Goal: Information Seeking & Learning: Learn about a topic

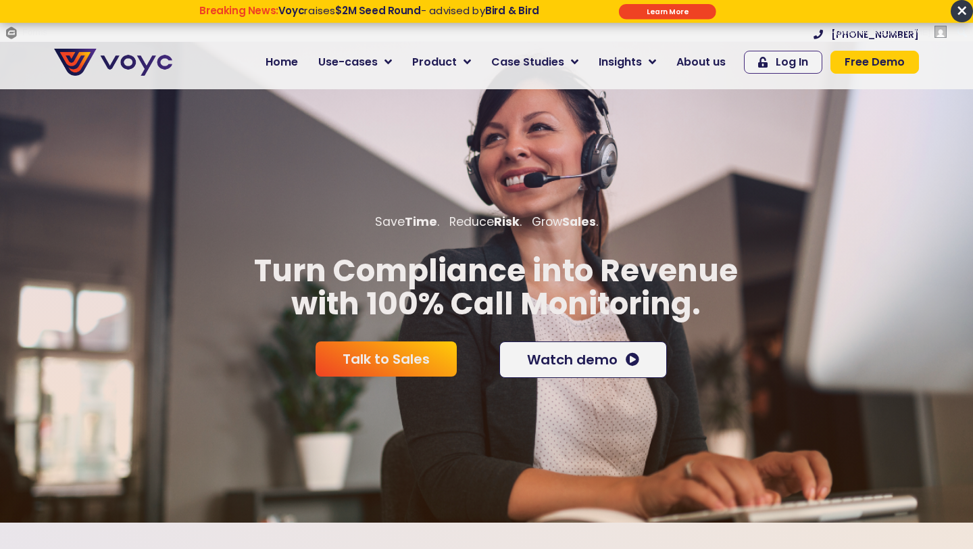
click at [959, 8] on span "×" at bounding box center [962, 11] width 22 height 22
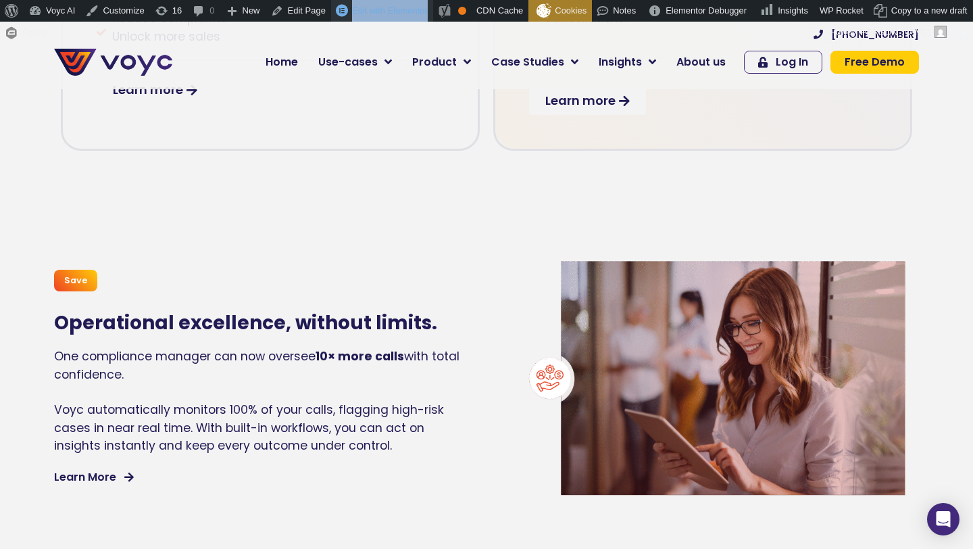
scroll to position [1003, 0]
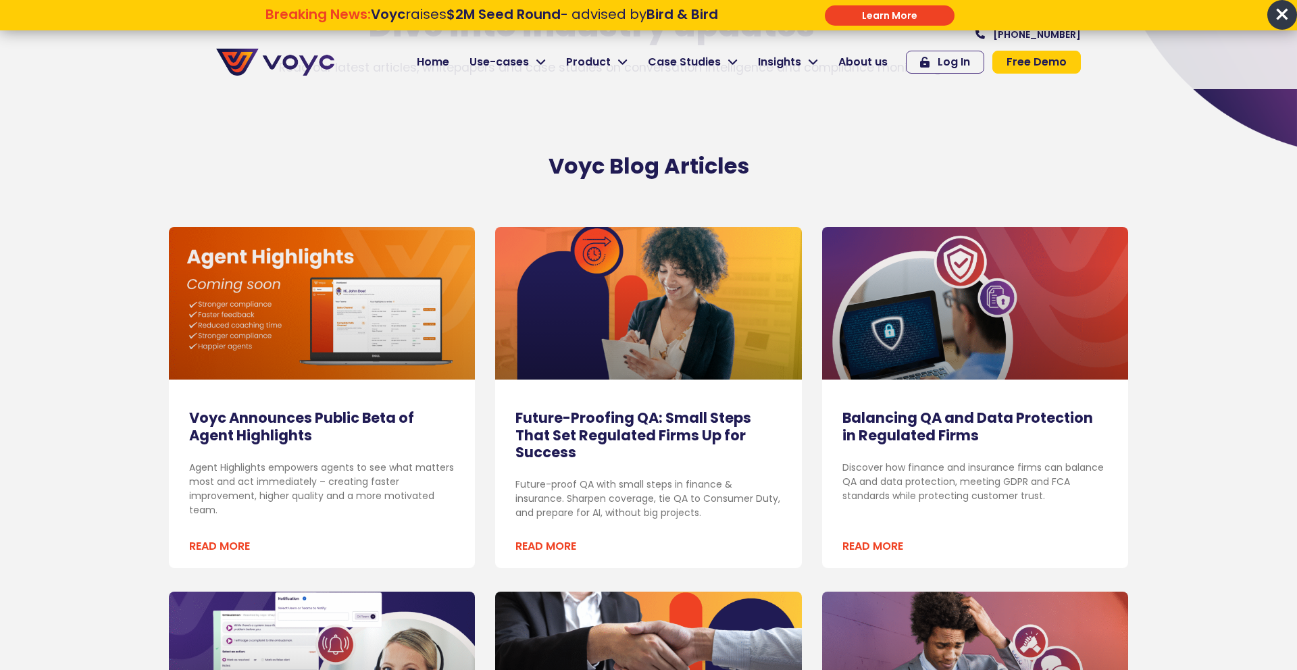
click at [219, 389] on div "Voyc Announces Public Beta of Agent Highlights Agent Highlights empowers agents…" at bounding box center [322, 397] width 306 height 341
click at [229, 419] on link "Voyc Announces Public Beta of Agent Highlights" at bounding box center [301, 426] width 225 height 36
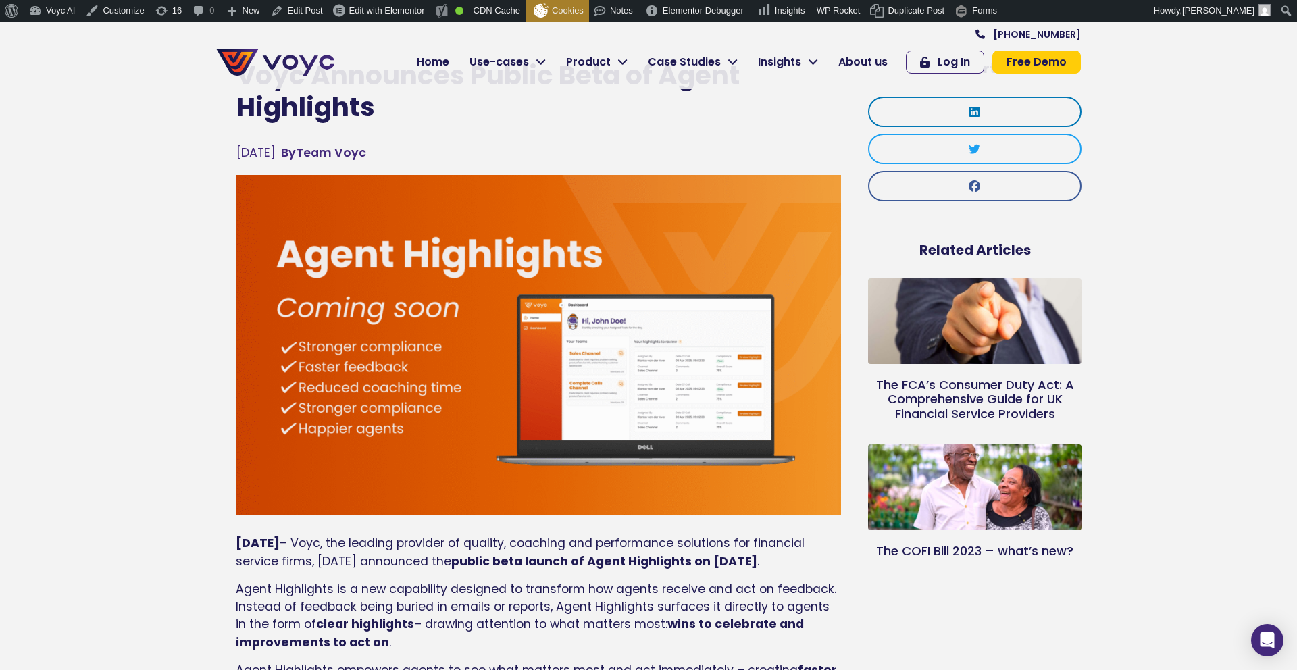
scroll to position [99, 0]
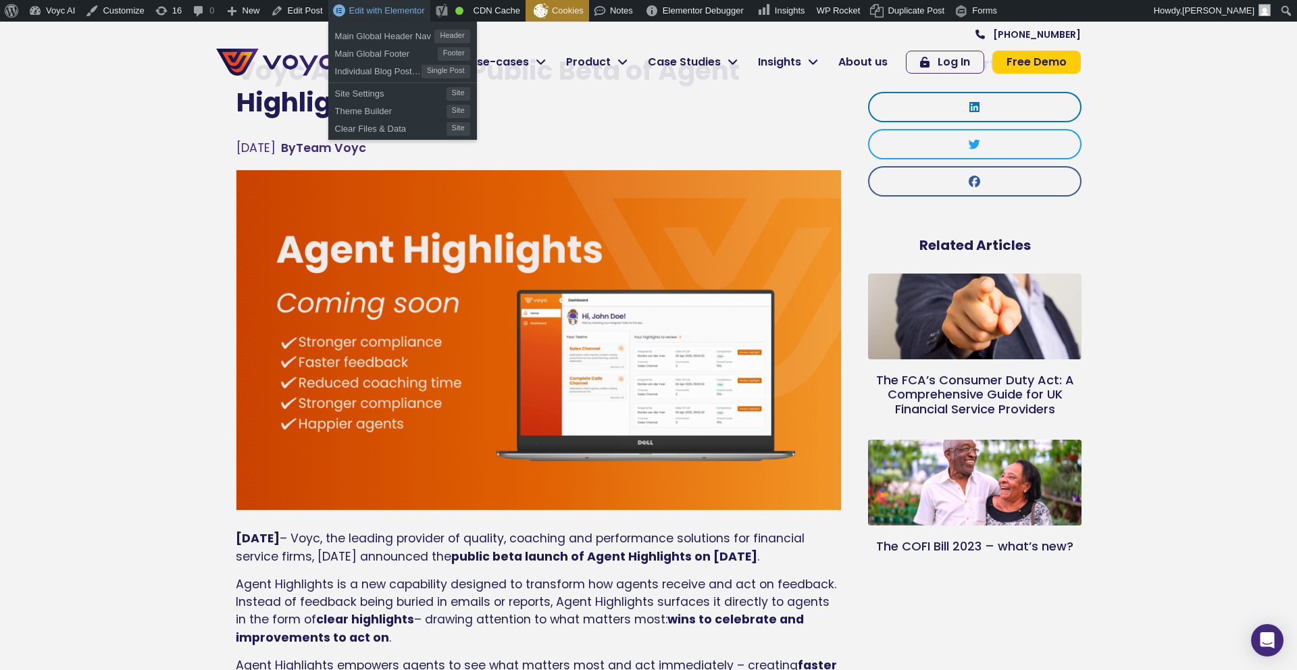
click at [405, 12] on span "Edit with Elementor" at bounding box center [387, 10] width 76 height 10
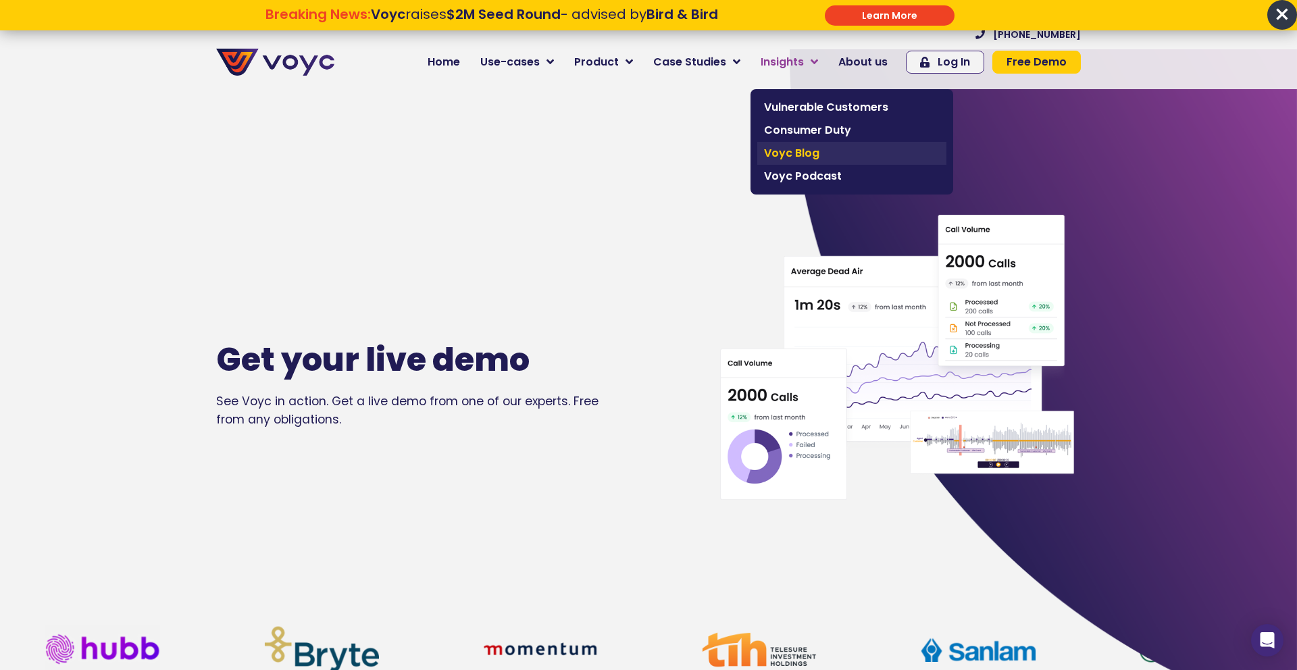
click at [798, 155] on span "Voyc Blog" at bounding box center [852, 153] width 176 height 16
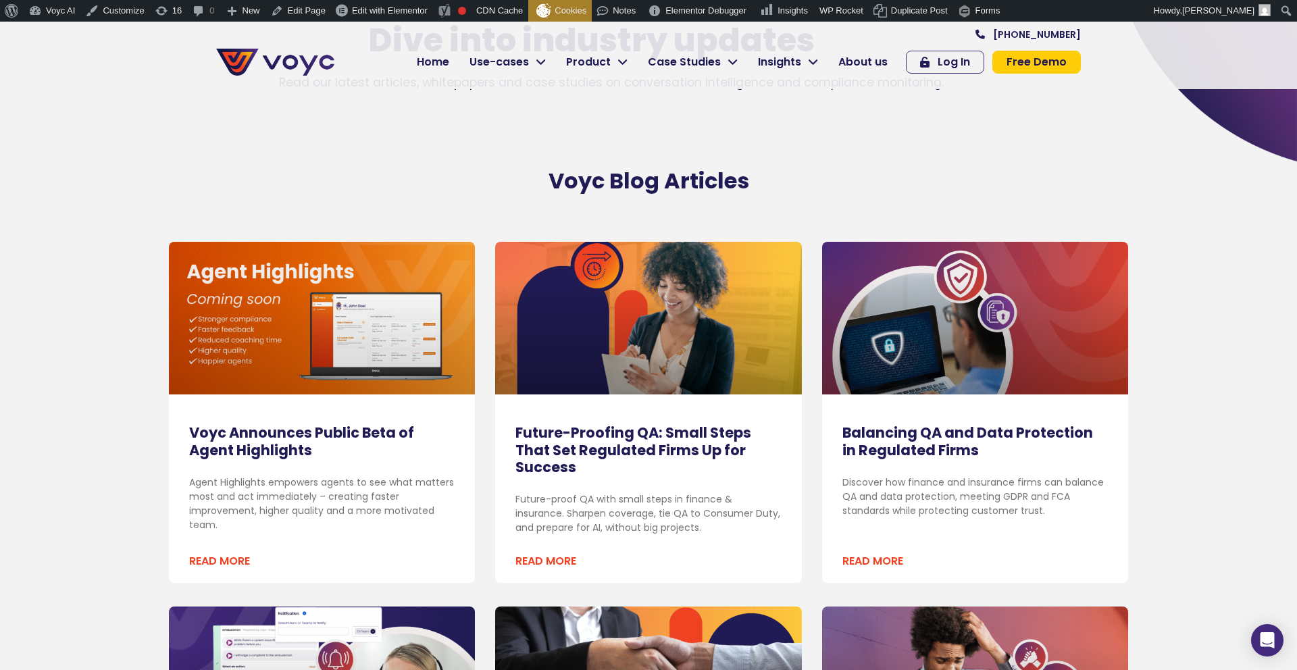
click at [283, 439] on link "Voyc Announces Public Beta of Agent Highlights" at bounding box center [301, 441] width 225 height 36
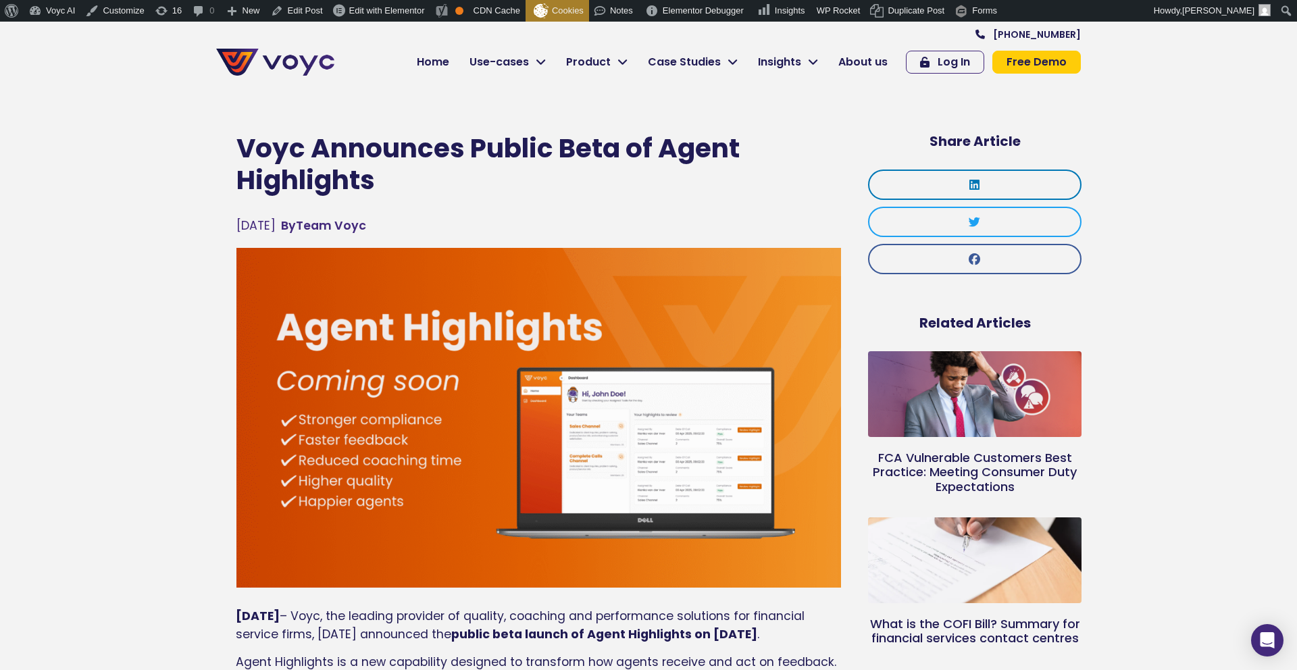
scroll to position [22, 0]
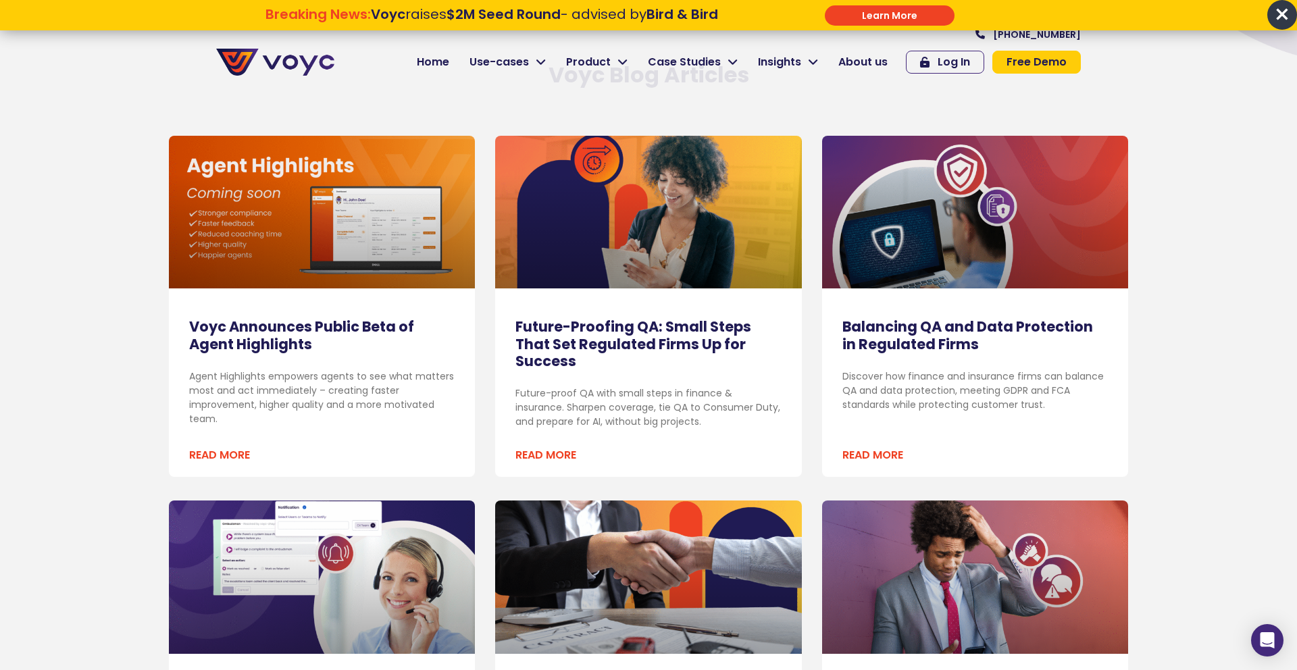
scroll to position [226, 0]
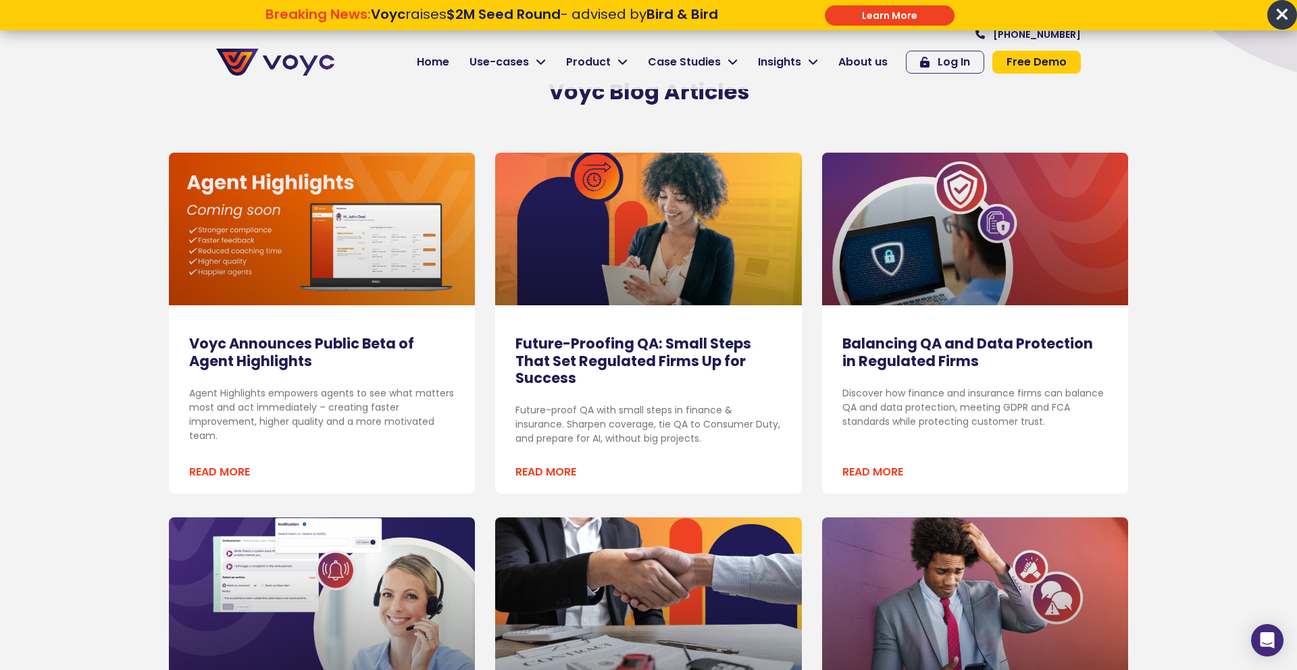
click at [231, 351] on link "Voyc Announces Public Beta of Agent Highlights" at bounding box center [301, 352] width 225 height 36
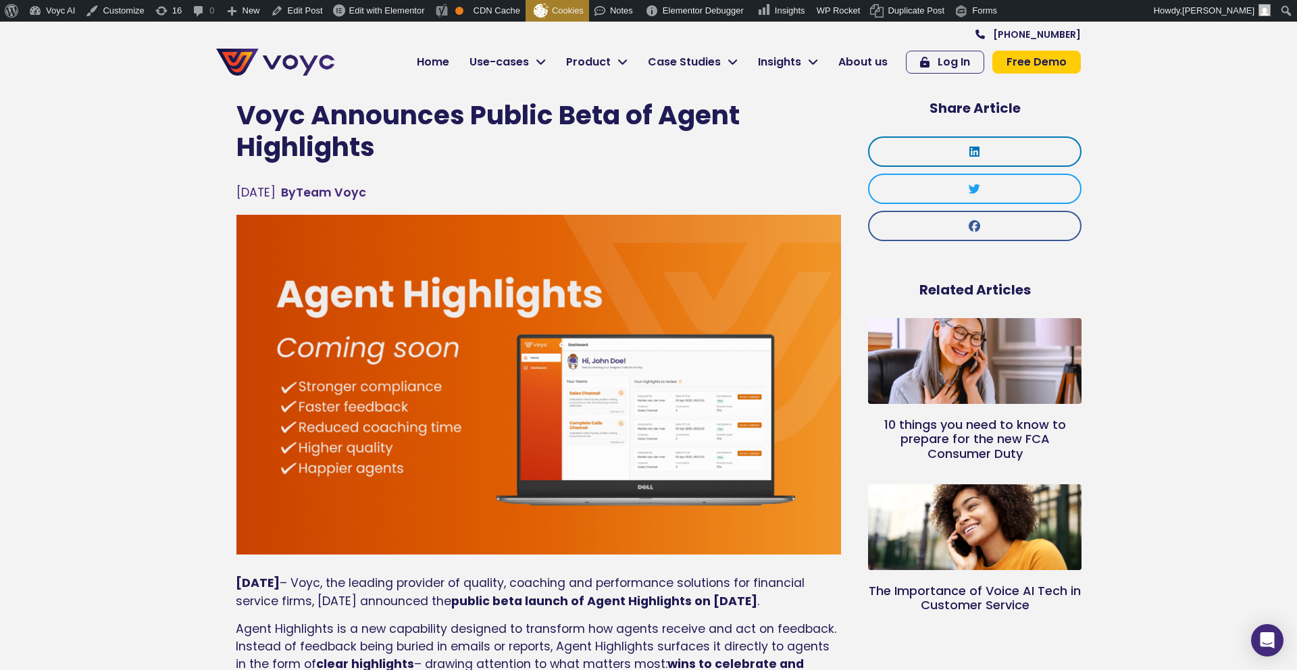
scroll to position [58, 0]
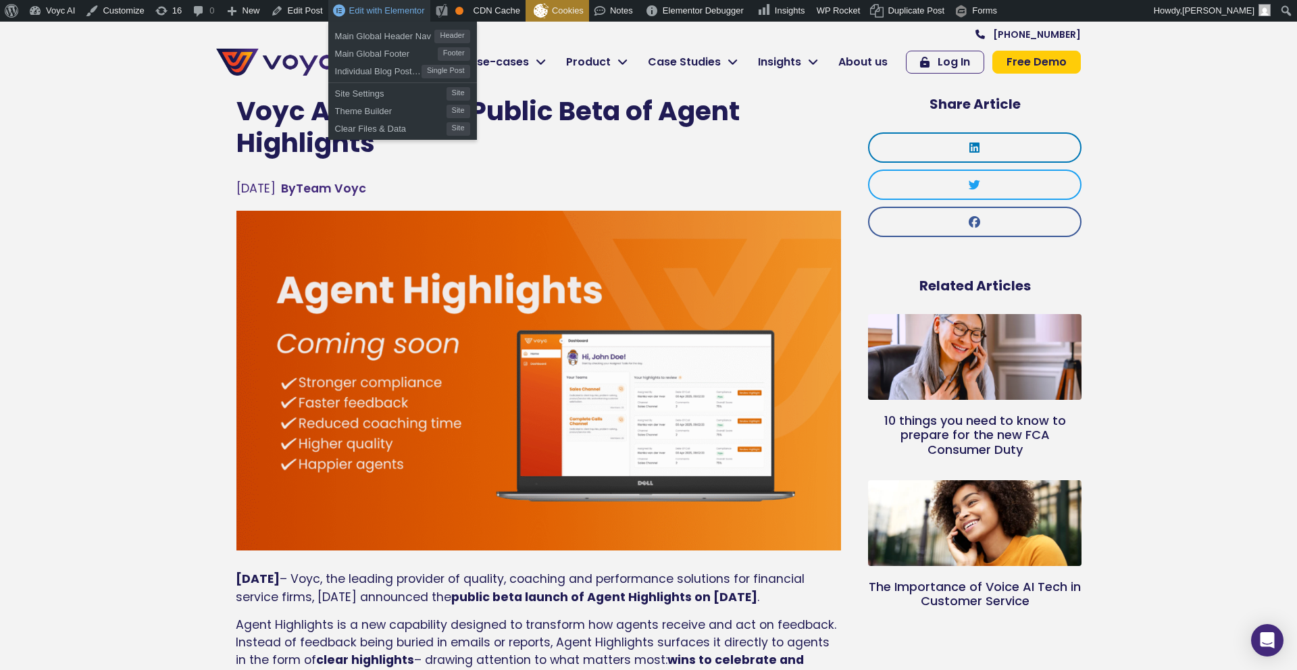
click at [402, 11] on span "Edit with Elementor" at bounding box center [387, 10] width 76 height 10
